Goal: Book appointment/travel/reservation

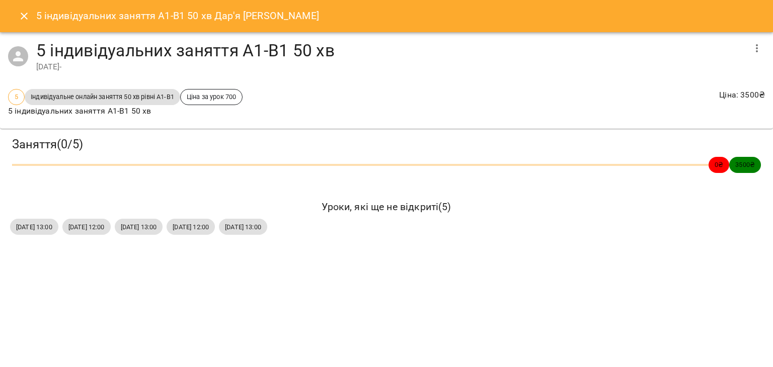
scroll to position [6, 0]
click at [24, 18] on icon "Close" at bounding box center [24, 16] width 12 height 12
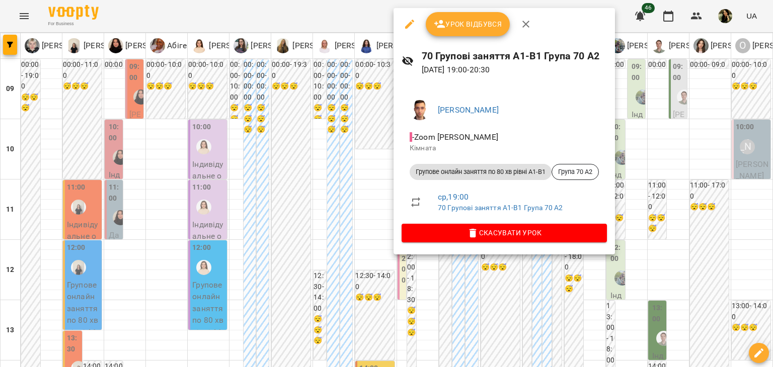
scroll to position [581, 0]
click at [328, 317] on div at bounding box center [386, 183] width 773 height 367
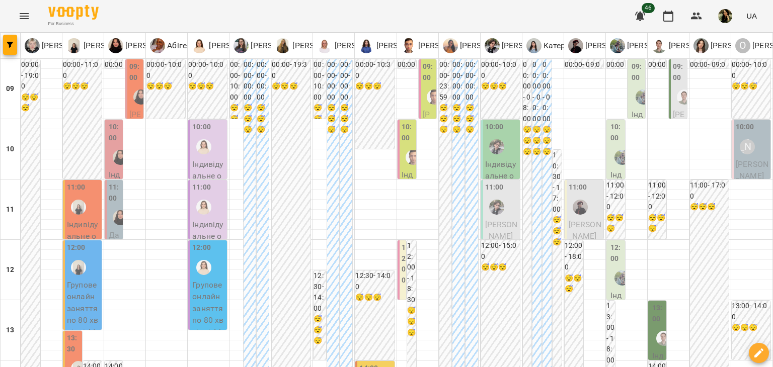
scroll to position [604, 0]
